Goal: Task Accomplishment & Management: Use online tool/utility

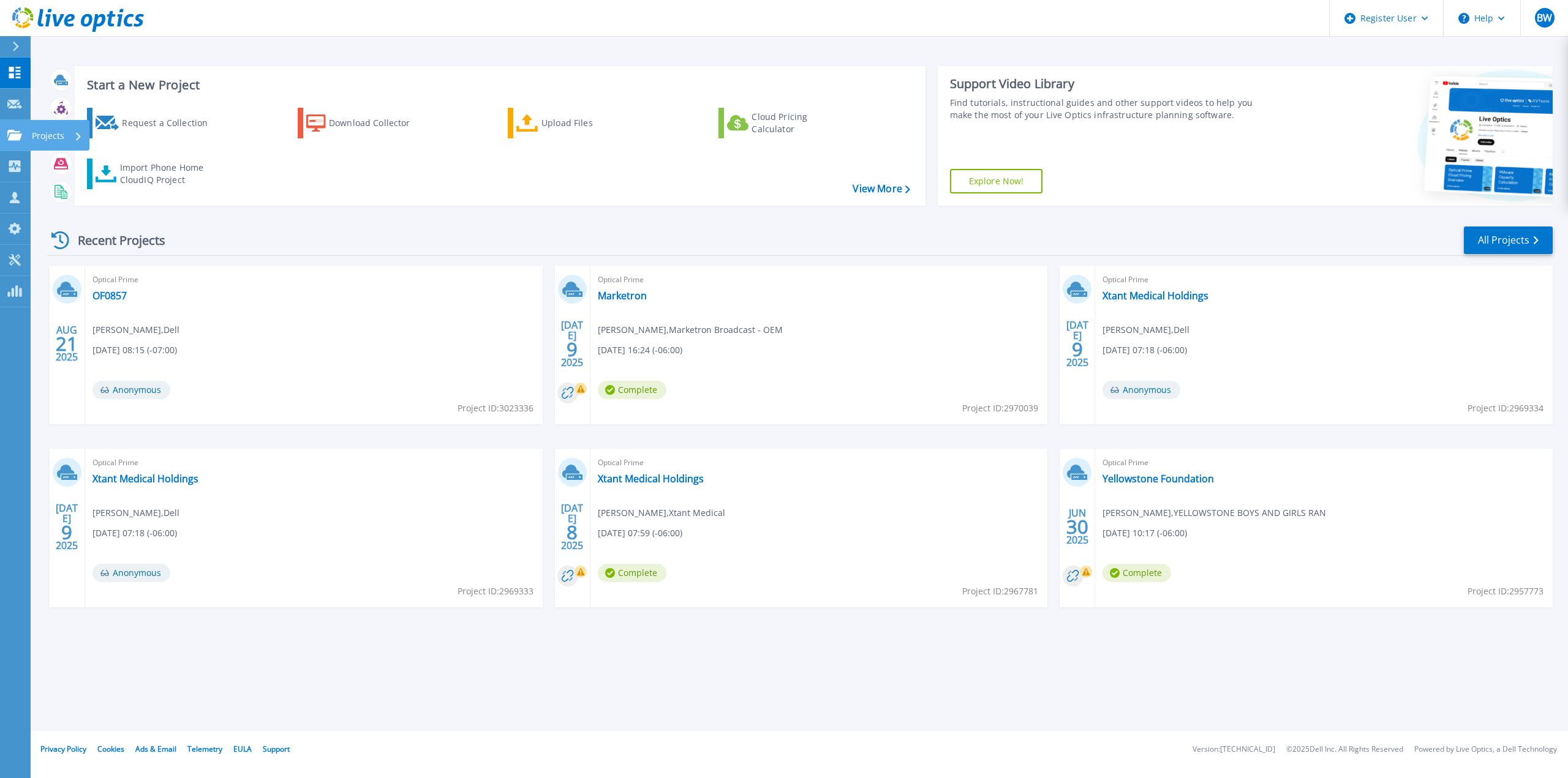
click at [17, 144] on link "Projects Projects" at bounding box center [15, 135] width 30 height 31
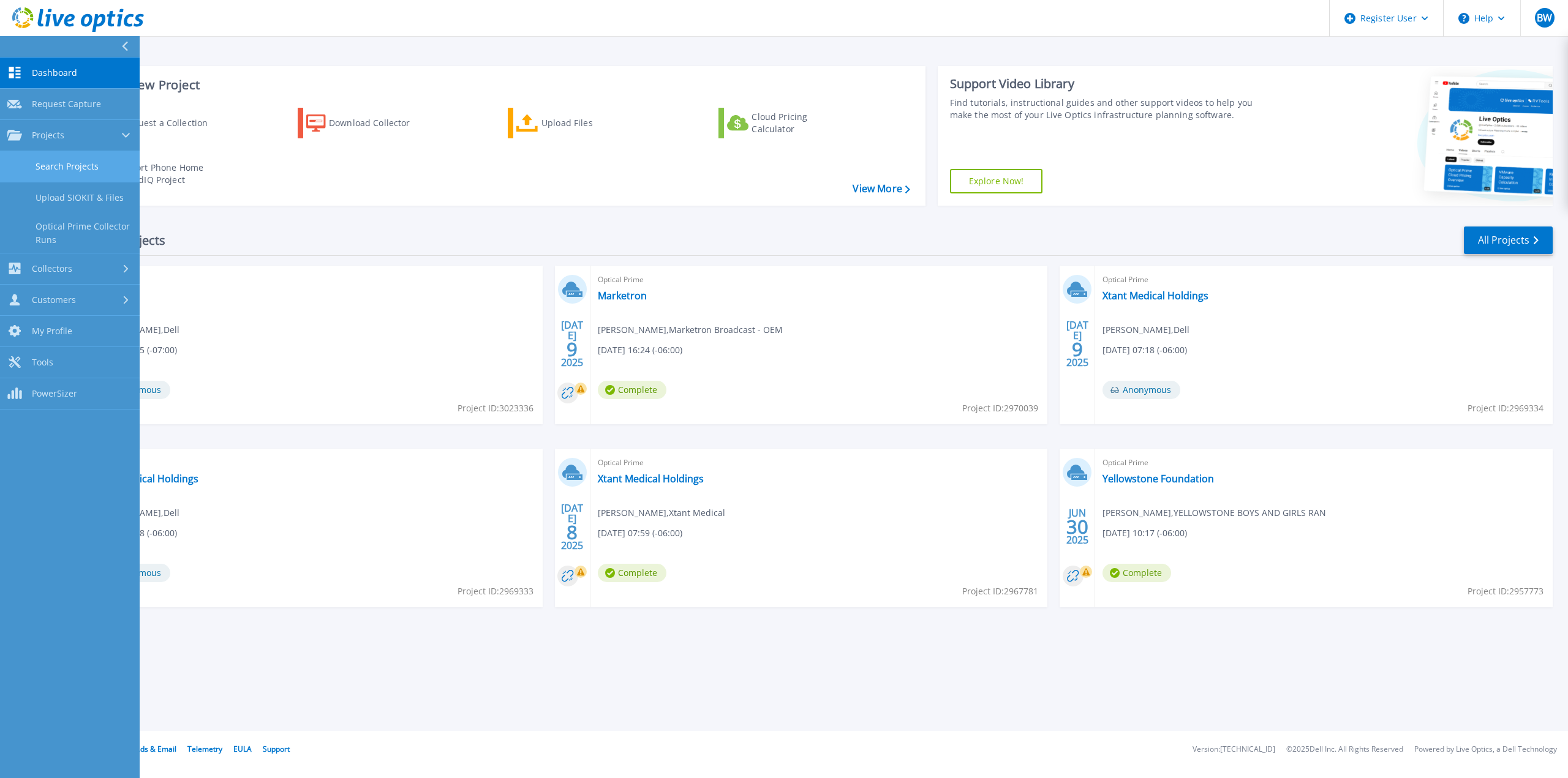
click at [25, 169] on link "Search Projects" at bounding box center [69, 166] width 139 height 31
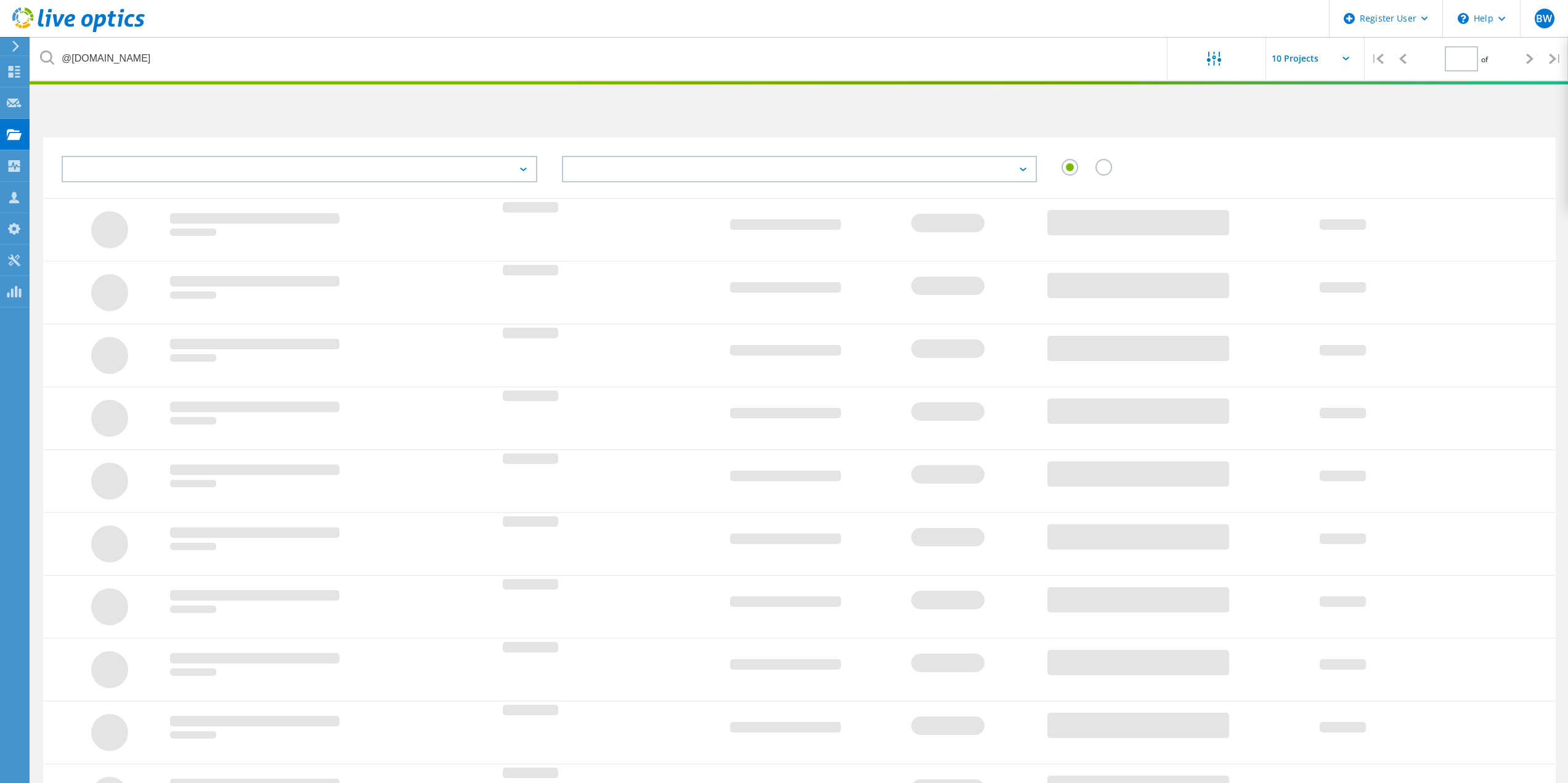
type input "1"
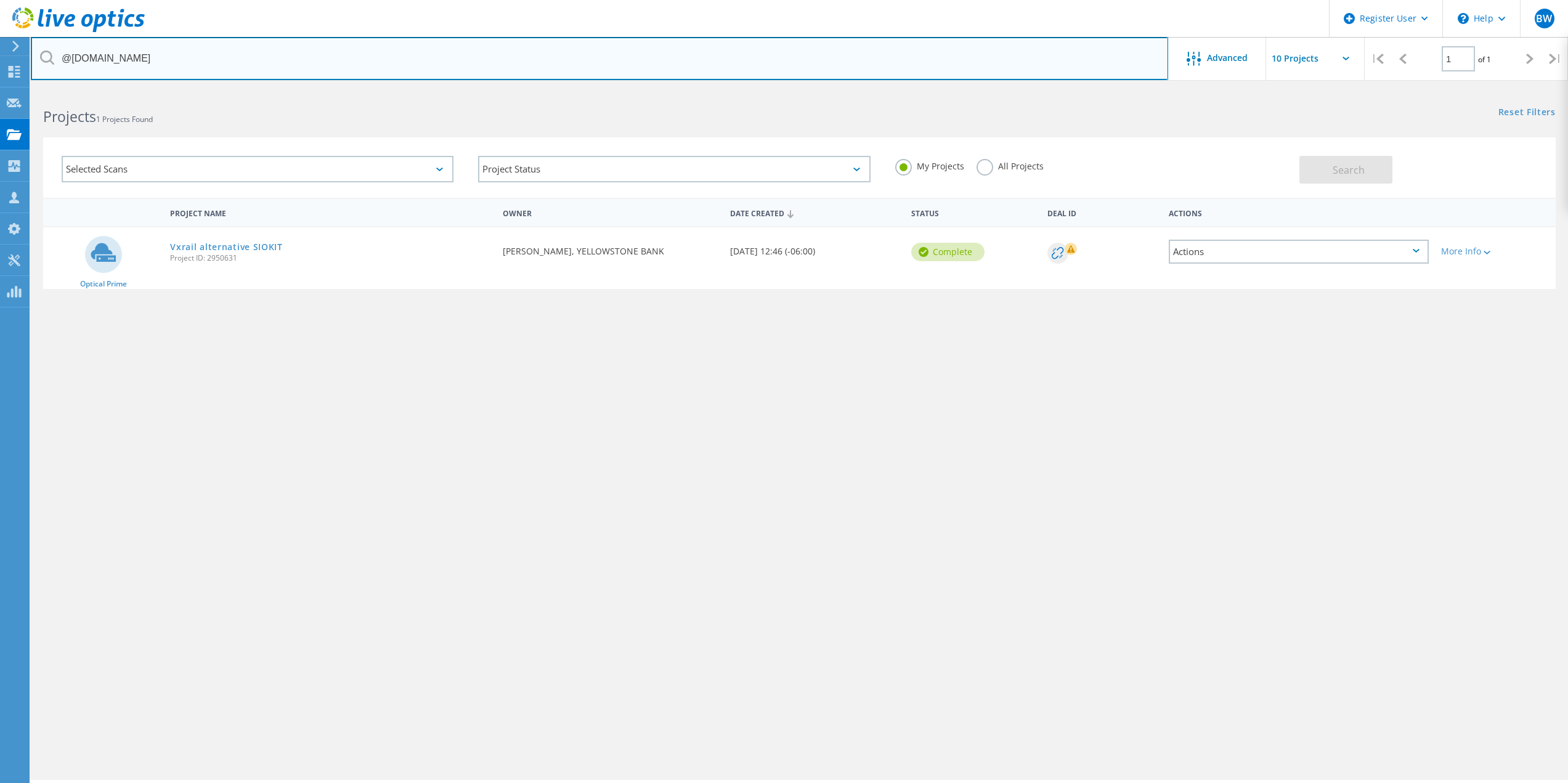
drag, startPoint x: 186, startPoint y: 64, endPoint x: 72, endPoint y: 64, distance: 114.0
click at [72, 64] on input "@[DOMAIN_NAME]" at bounding box center [599, 58] width 1137 height 43
type input "@[DOMAIN_NAME]"
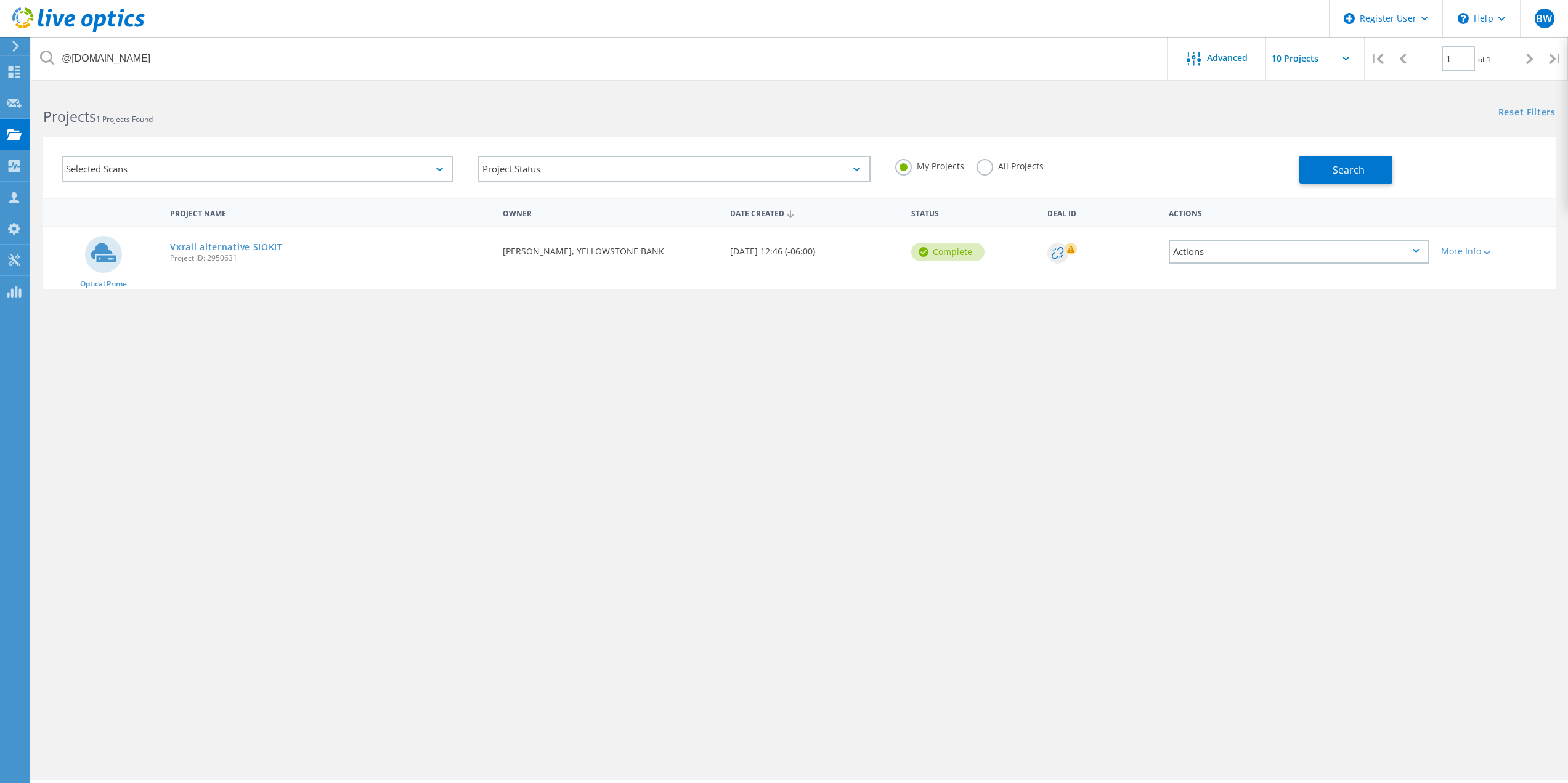
click at [982, 165] on label "All Projects" at bounding box center [1010, 164] width 67 height 12
click at [0, 0] on input "All Projects" at bounding box center [0, 0] width 0 height 0
click at [1362, 172] on span "Search" at bounding box center [1349, 170] width 32 height 13
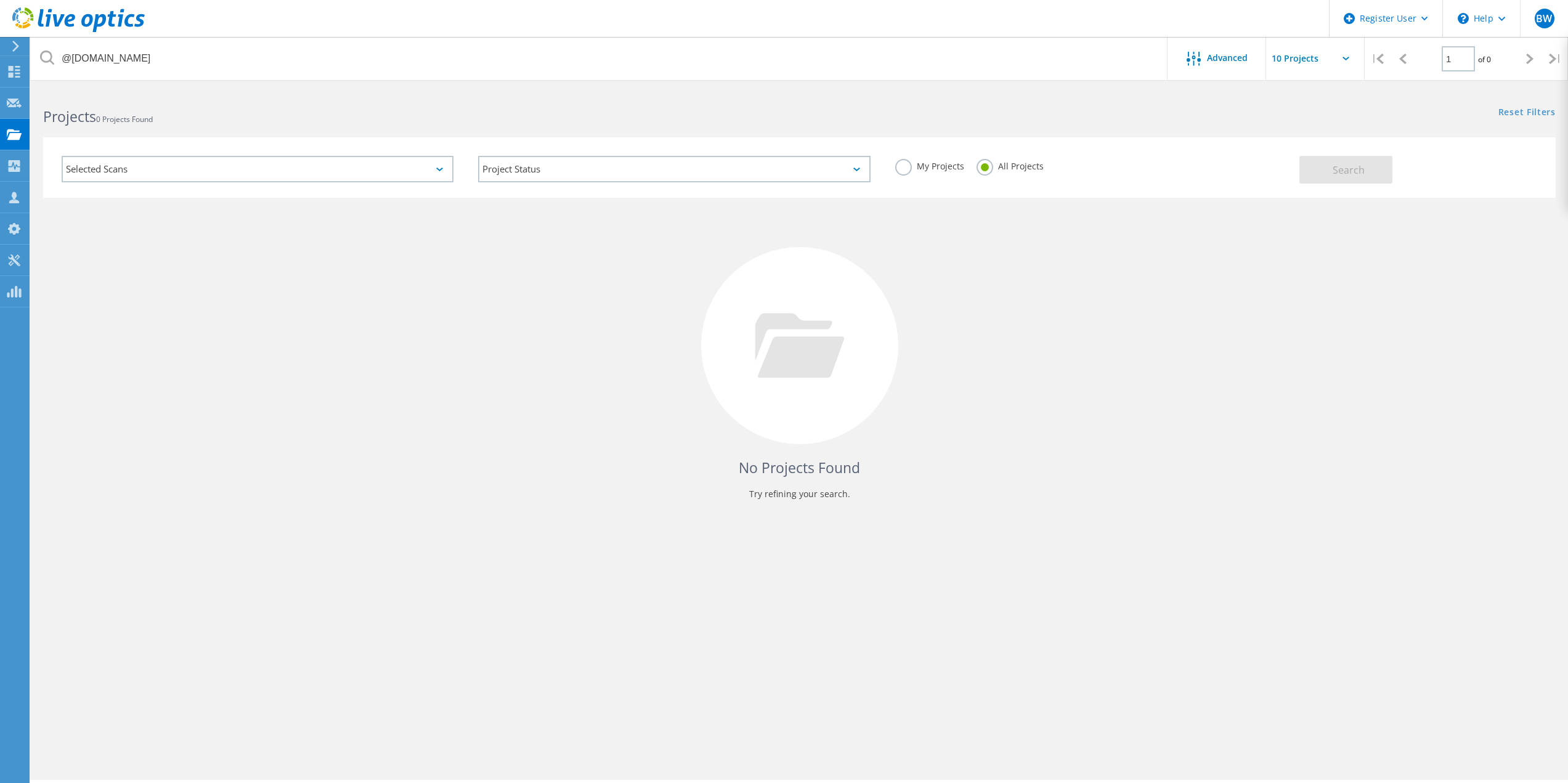
click at [256, 267] on div "No Projects Found Try refining your search." at bounding box center [799, 357] width 1513 height 318
